Goal: Information Seeking & Learning: Learn about a topic

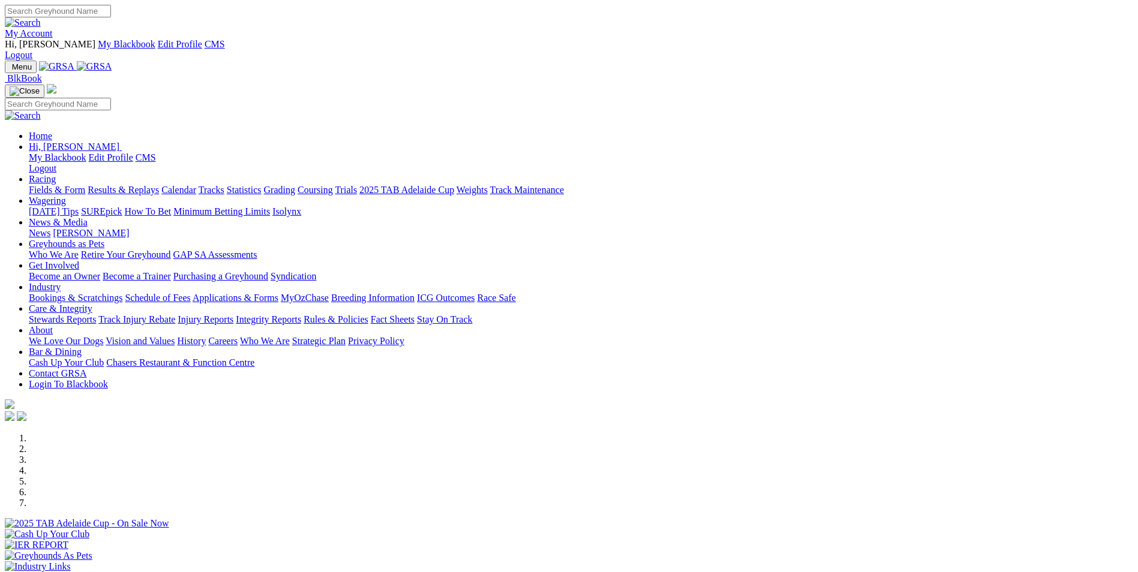
click at [53, 28] on link "My Account" at bounding box center [29, 33] width 48 height 10
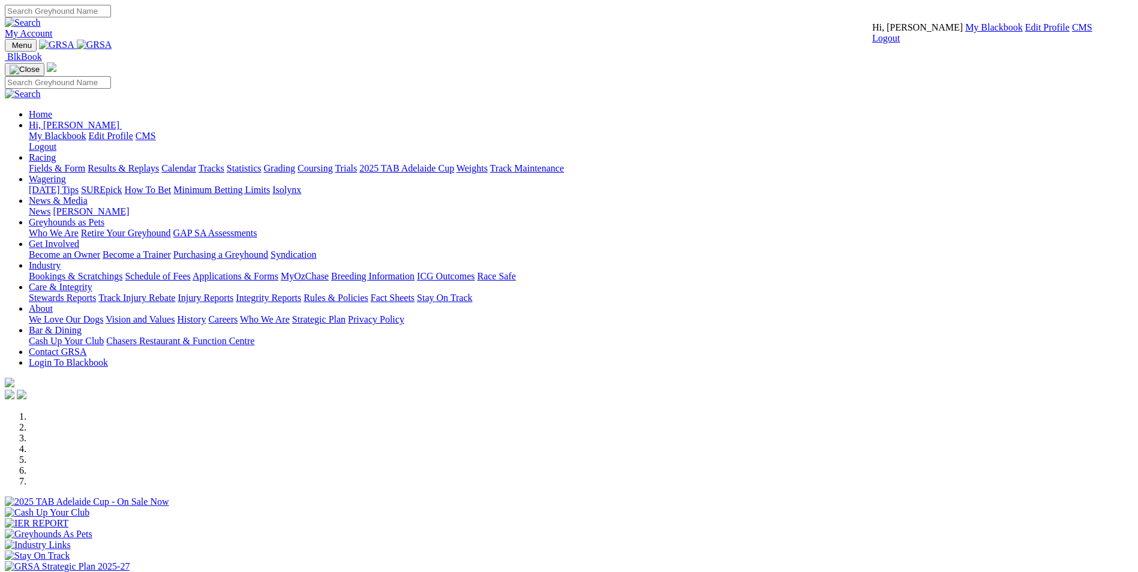
click at [1072, 32] on link "CMS" at bounding box center [1082, 27] width 20 height 10
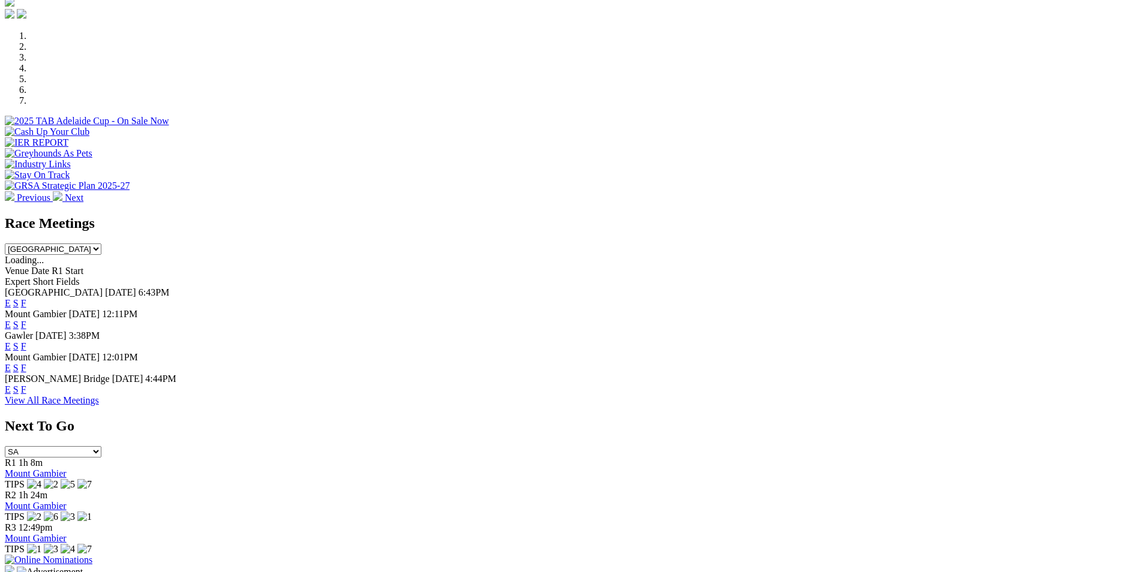
scroll to position [420, 0]
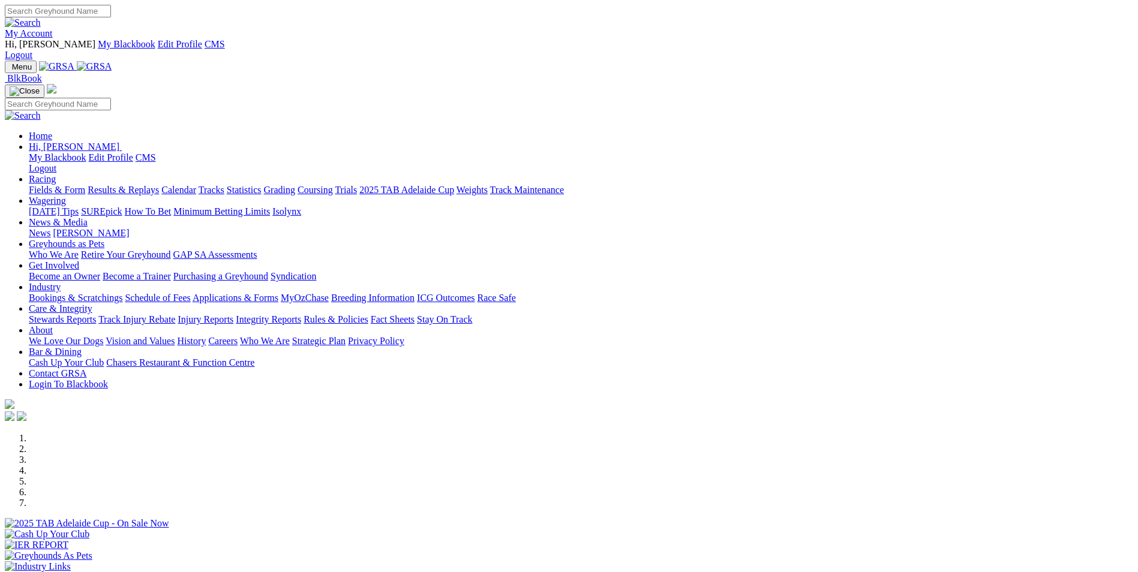
click at [66, 196] on link "Wagering" at bounding box center [47, 201] width 37 height 10
click at [122, 206] on link "SUREpick" at bounding box center [101, 211] width 41 height 10
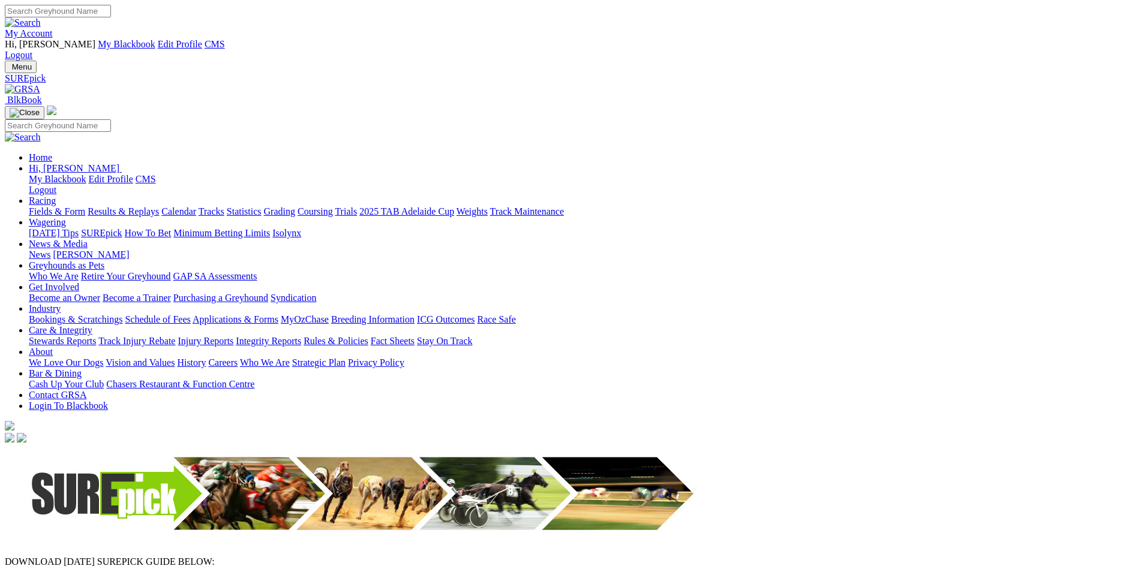
click at [56, 196] on link "Racing" at bounding box center [42, 201] width 27 height 10
click at [357, 206] on link "Trials" at bounding box center [346, 211] width 22 height 10
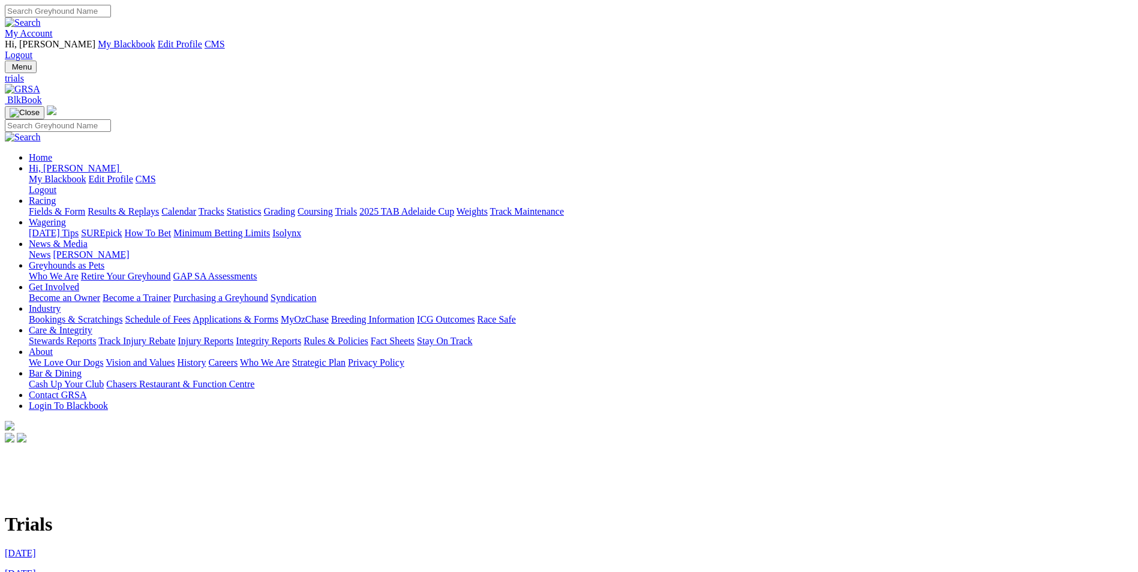
click at [36, 548] on link "[DATE]" at bounding box center [20, 553] width 31 height 10
click at [40, 84] on img at bounding box center [22, 89] width 35 height 11
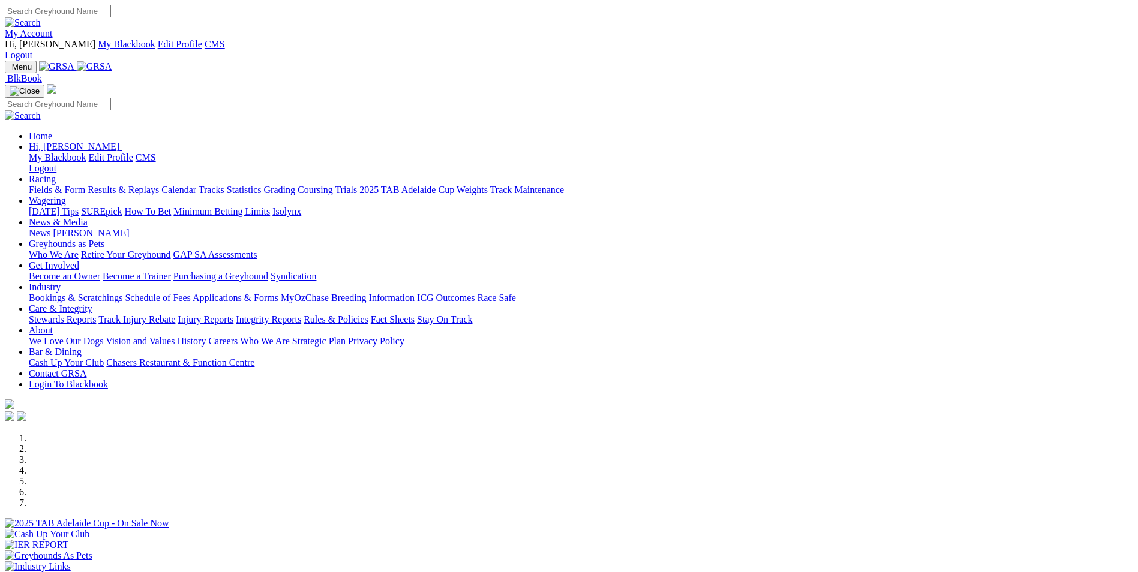
scroll to position [120, 0]
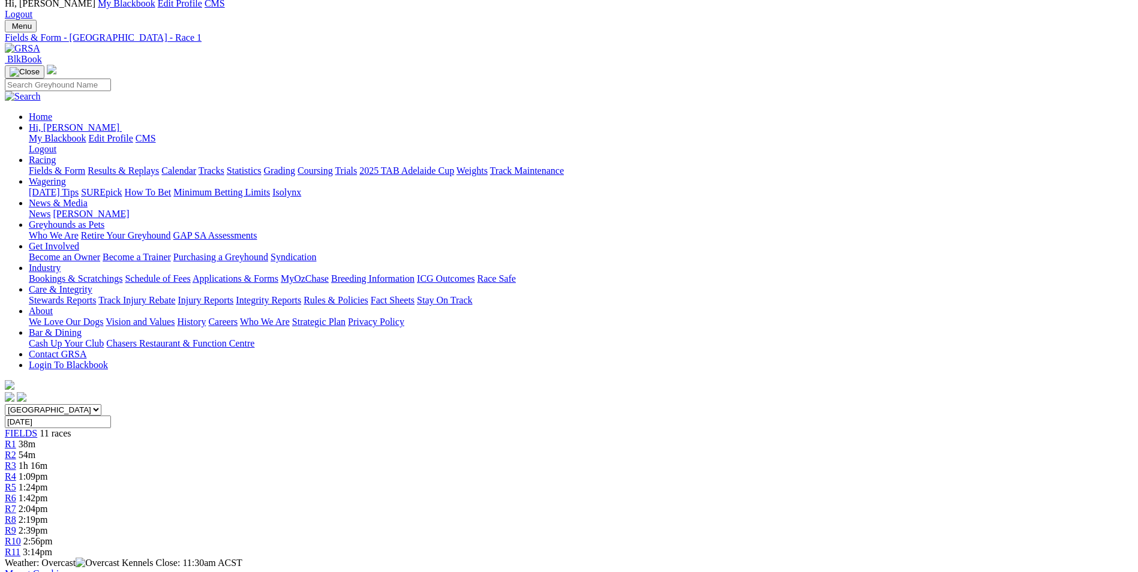
scroll to position [60, 0]
